Goal: Information Seeking & Learning: Learn about a topic

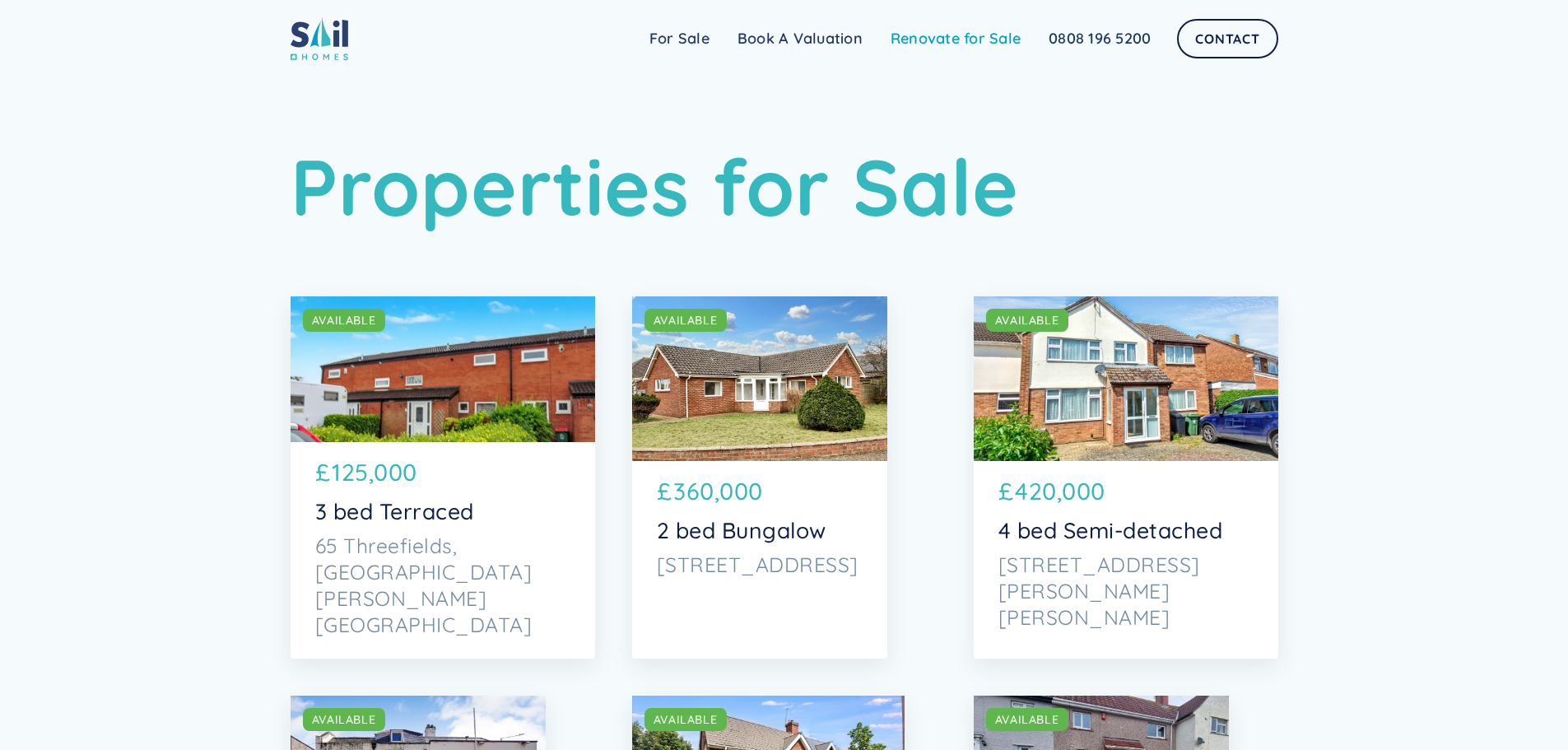
click at [931, 34] on link "Renovate for Sale" at bounding box center [955, 39] width 158 height 33
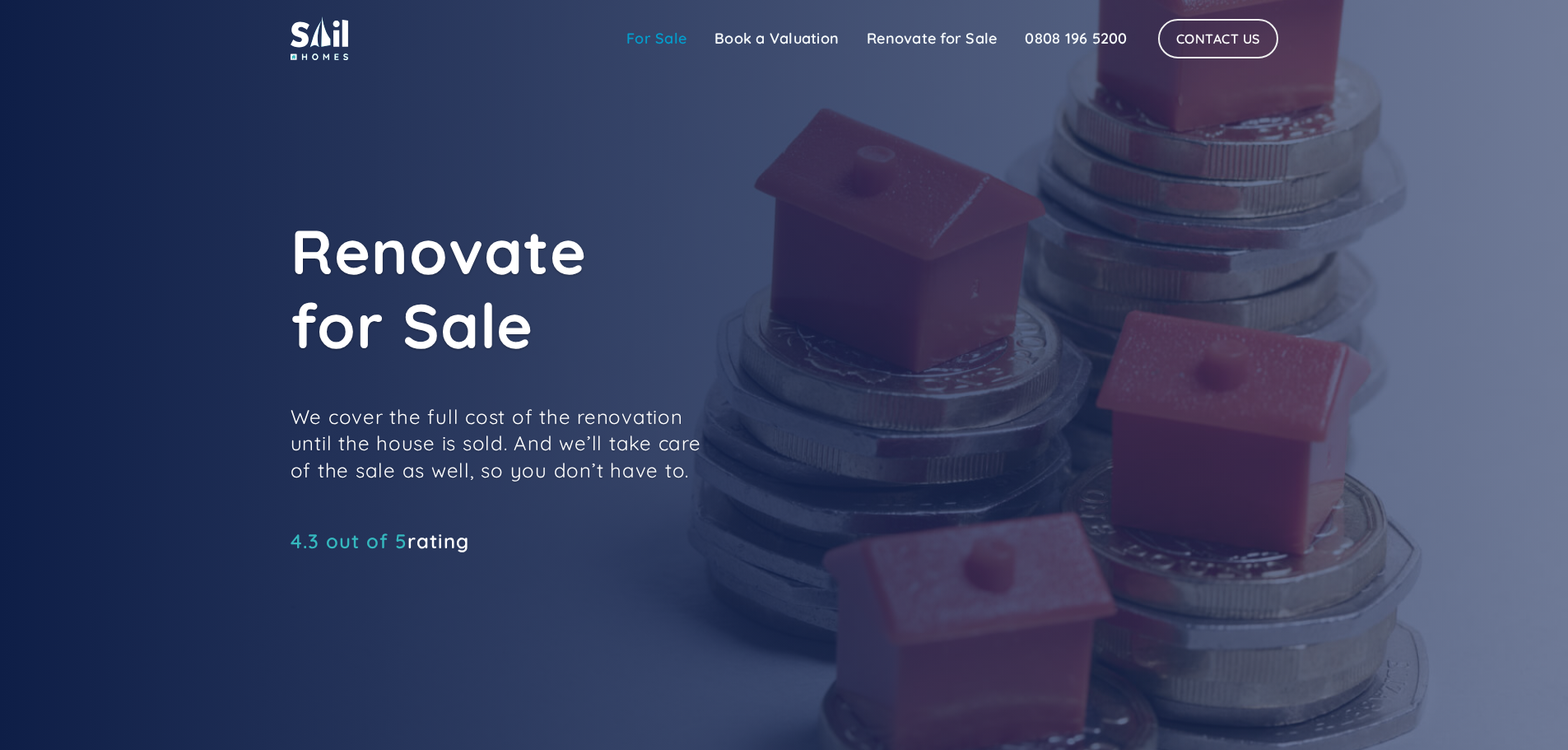
click at [646, 36] on link "For Sale" at bounding box center [656, 39] width 88 height 33
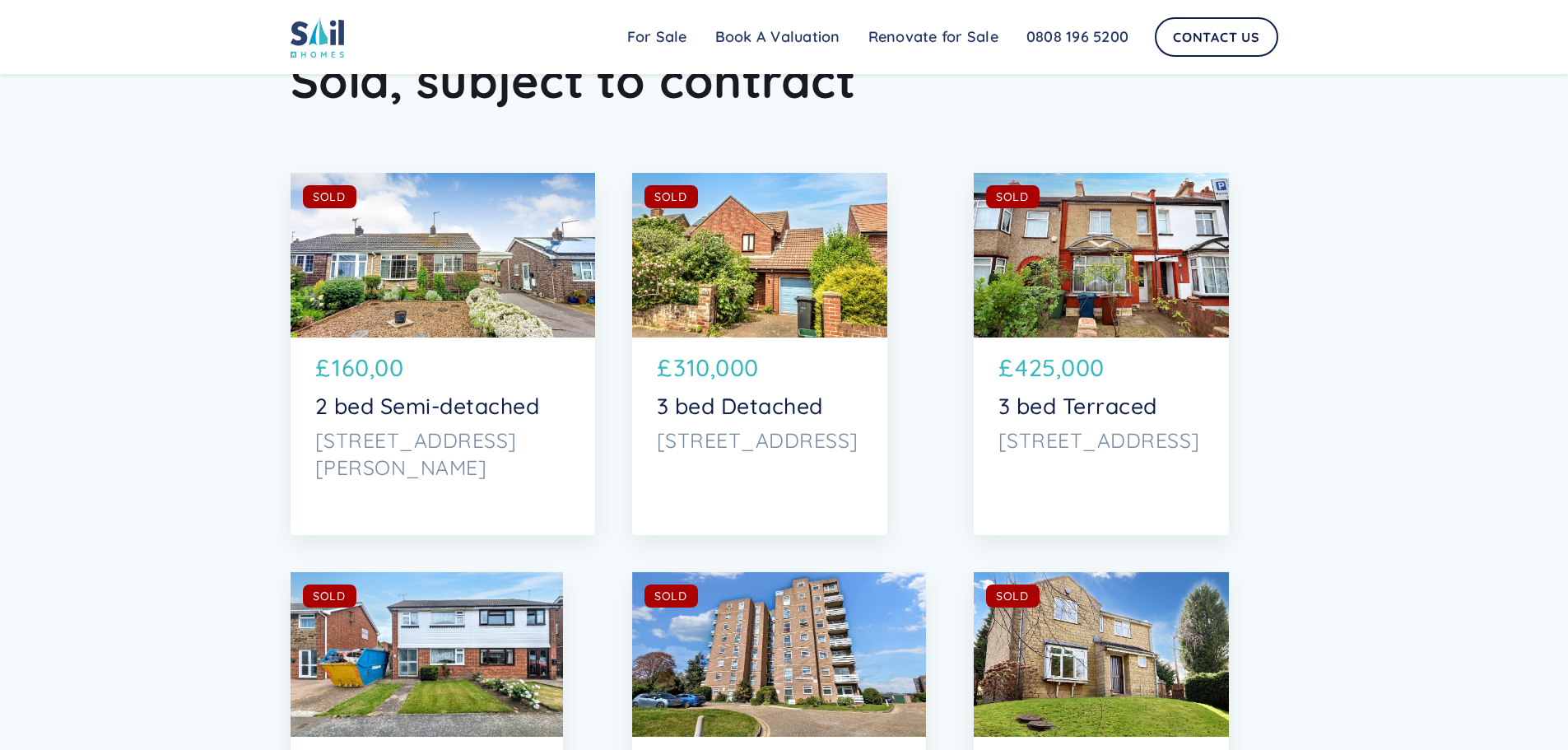
scroll to position [7081, 0]
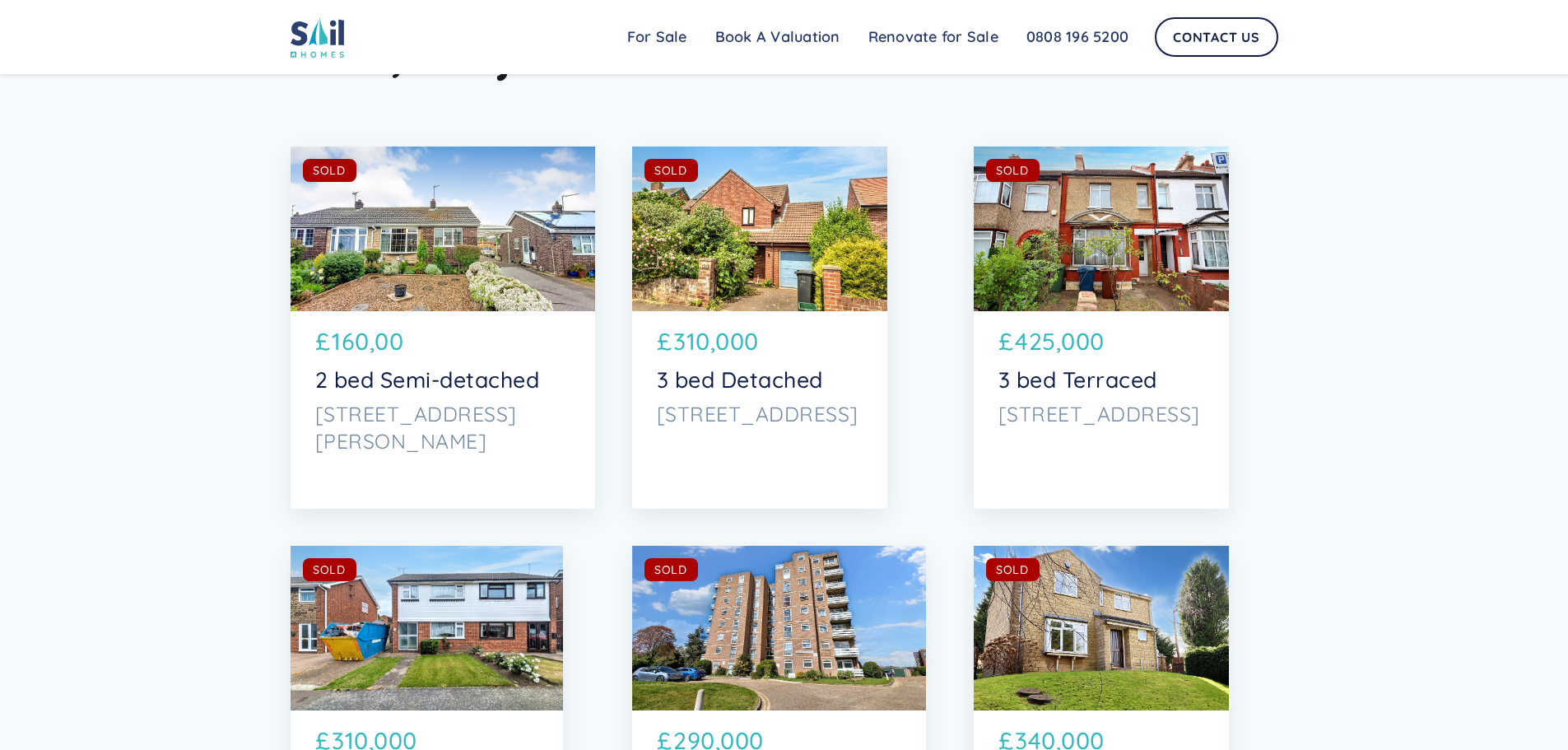
click at [1158, 287] on div "SOLD AVAILABLE" at bounding box center [1101, 228] width 255 height 165
click at [1121, 267] on div "SOLD AVAILABLE" at bounding box center [1101, 228] width 255 height 165
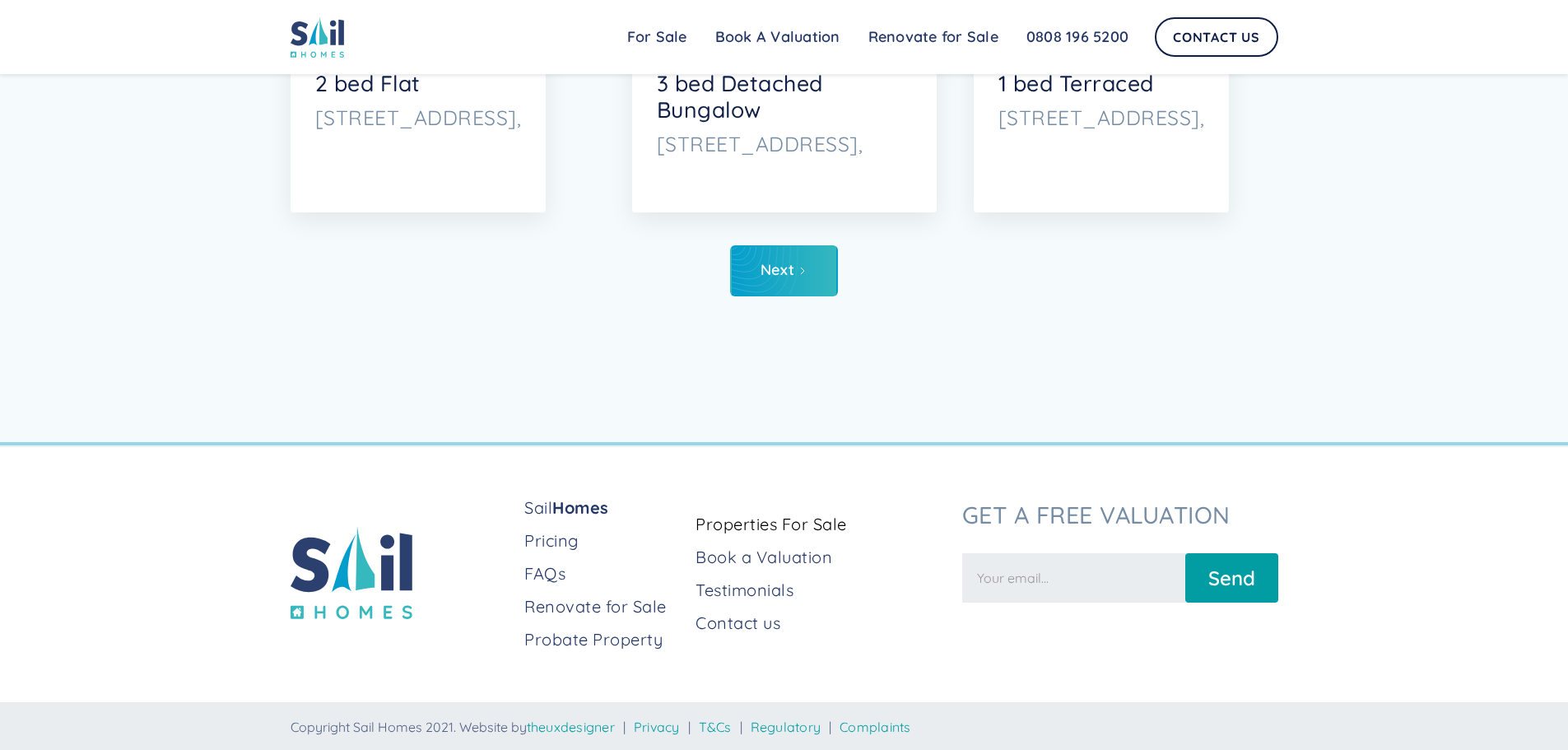
scroll to position [8180, 0]
click at [778, 260] on div "Next" at bounding box center [777, 268] width 34 height 17
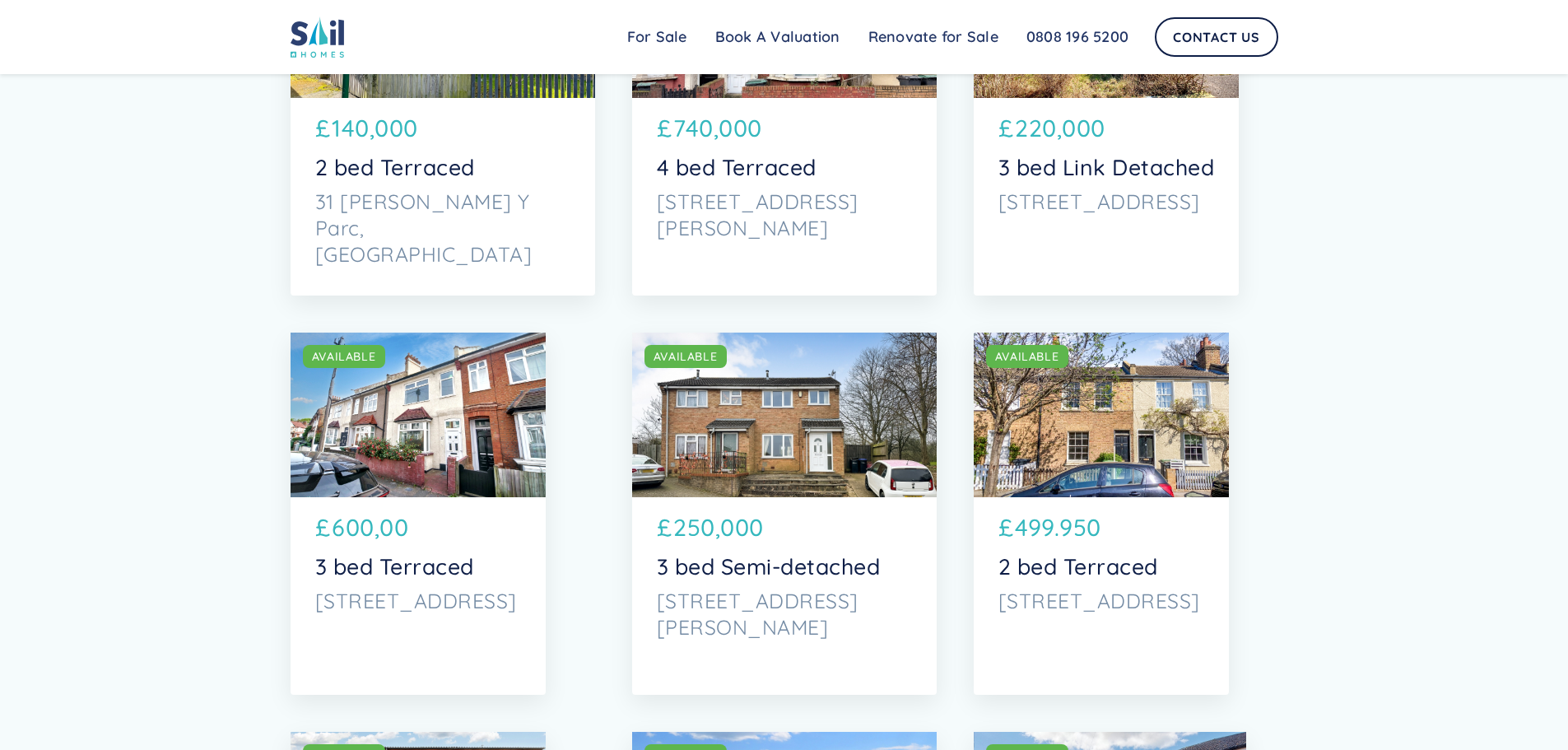
scroll to position [4858, 0]
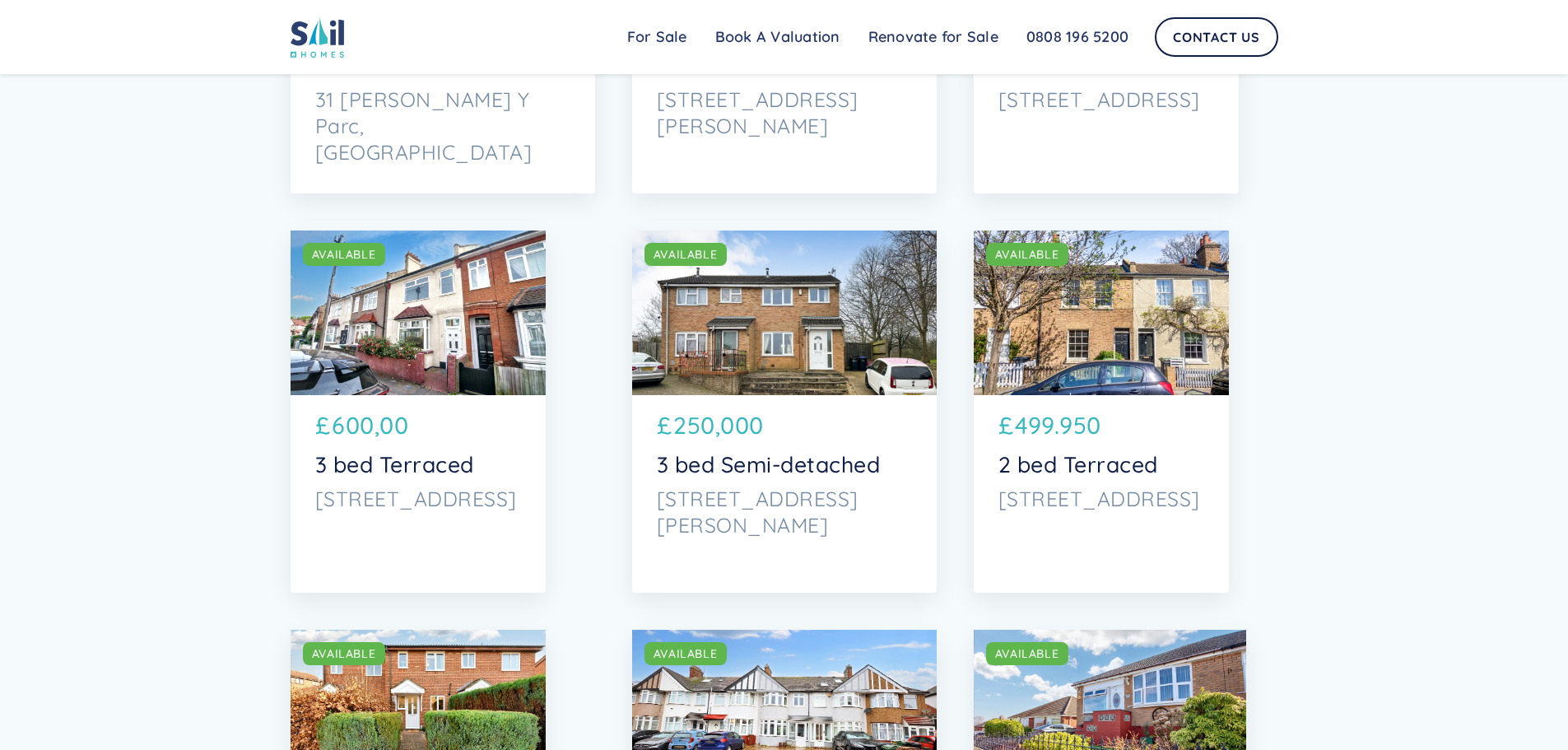
click at [368, 333] on div "SOLD AVAILABLE" at bounding box center [418, 312] width 255 height 165
click at [521, 295] on div "SOLD AVAILABLE" at bounding box center [418, 312] width 255 height 165
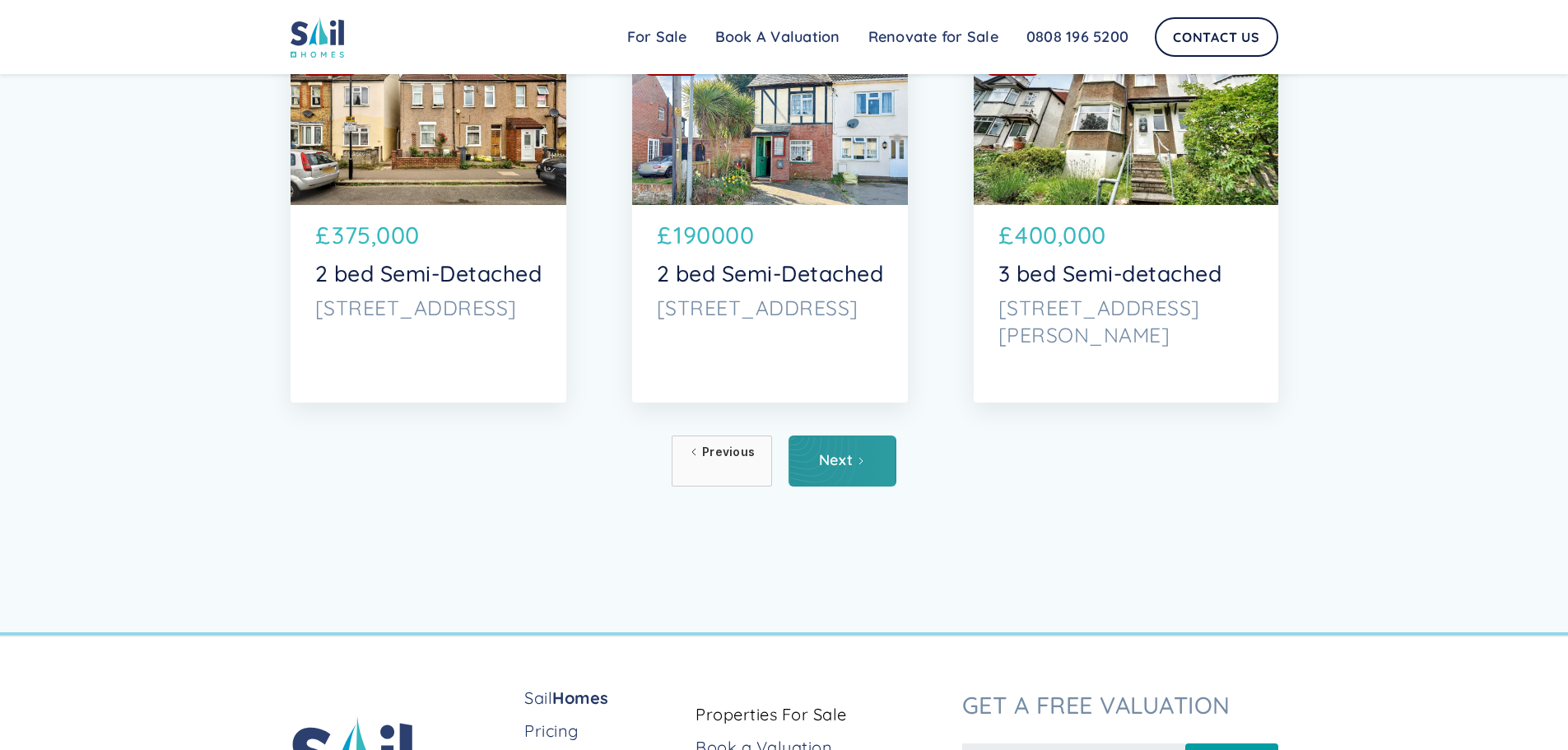
scroll to position [7987, 0]
click at [844, 447] on link "Next" at bounding box center [842, 460] width 108 height 51
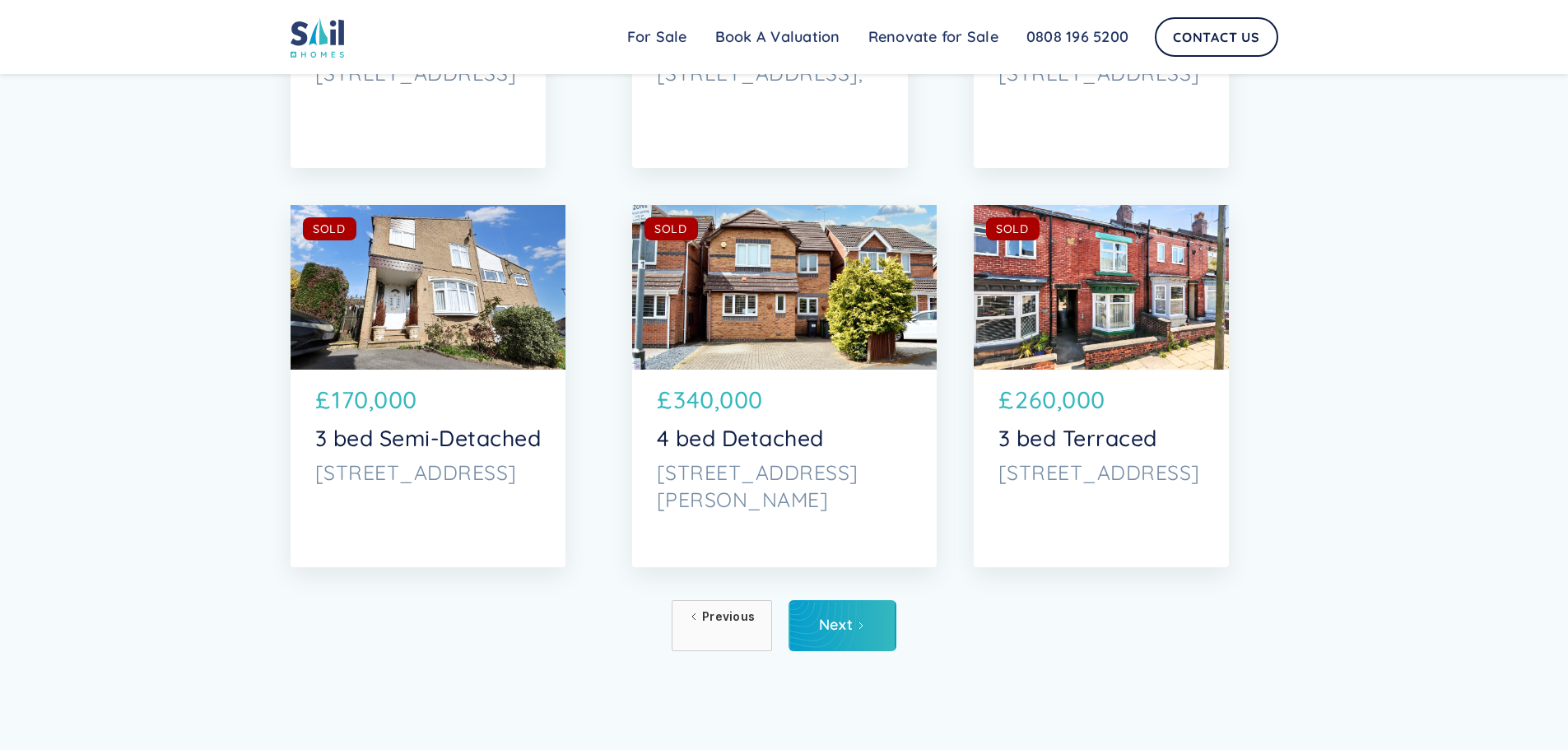
scroll to position [7822, 0]
click at [856, 636] on link "Next" at bounding box center [842, 625] width 108 height 51
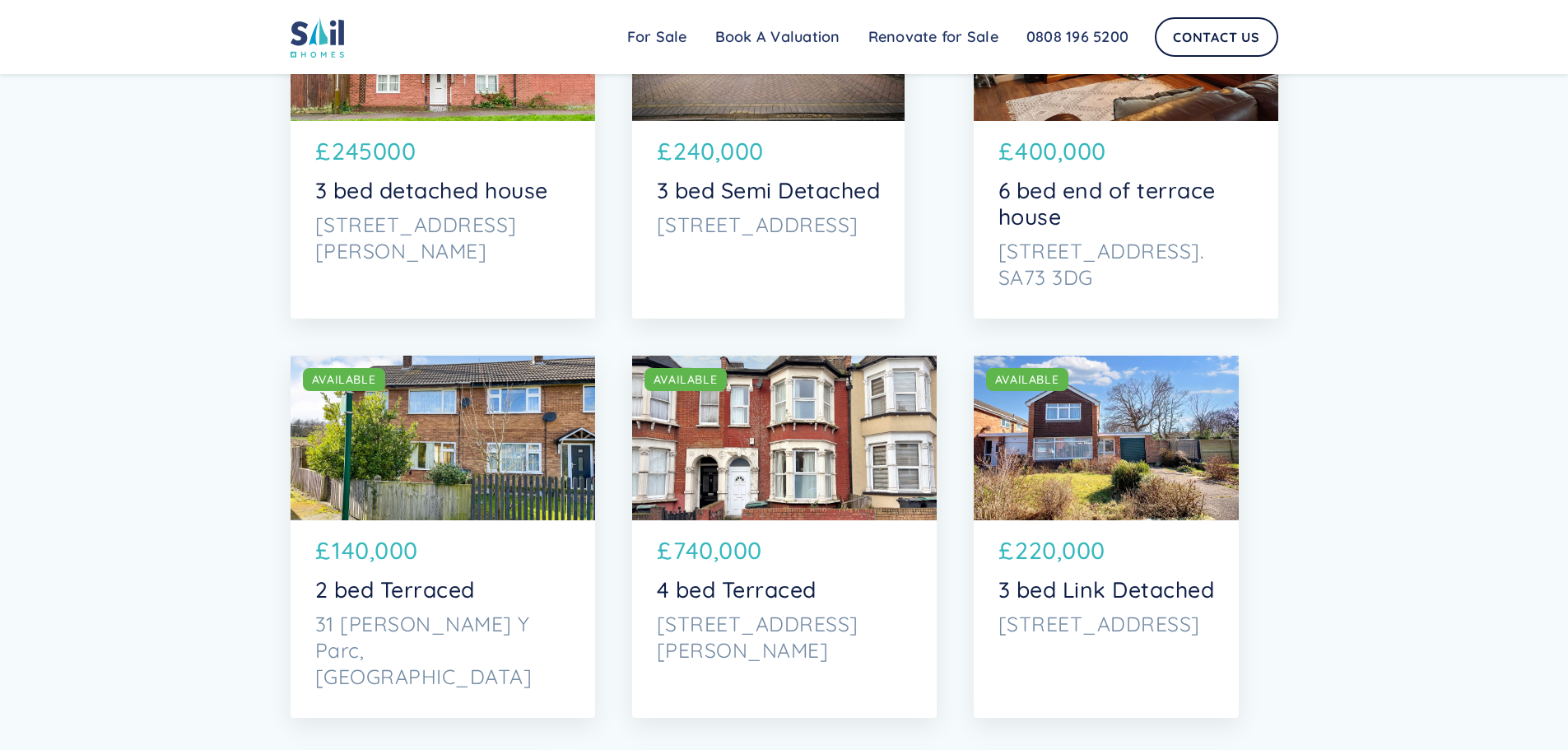
scroll to position [4611, 0]
